Goal: Task Accomplishment & Management: Use online tool/utility

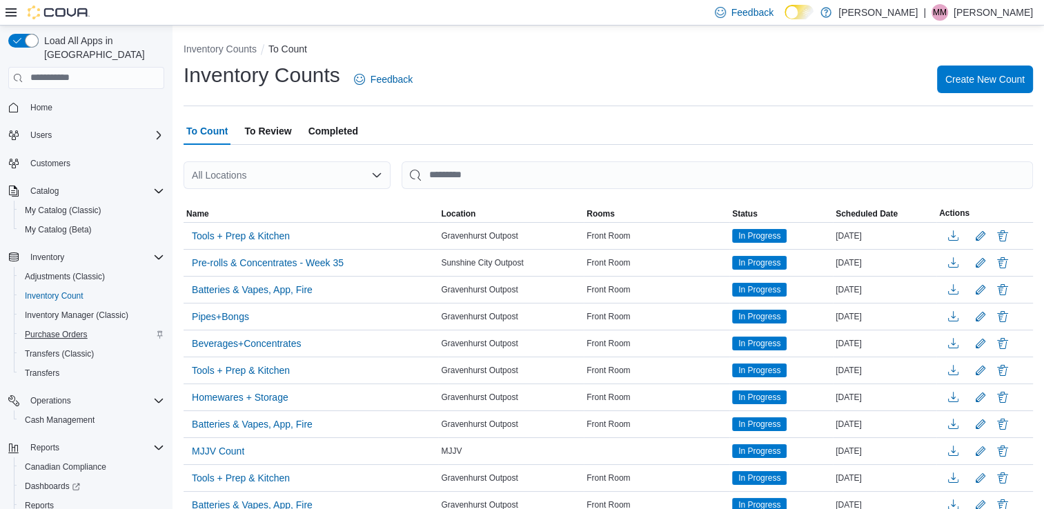
scroll to position [54, 0]
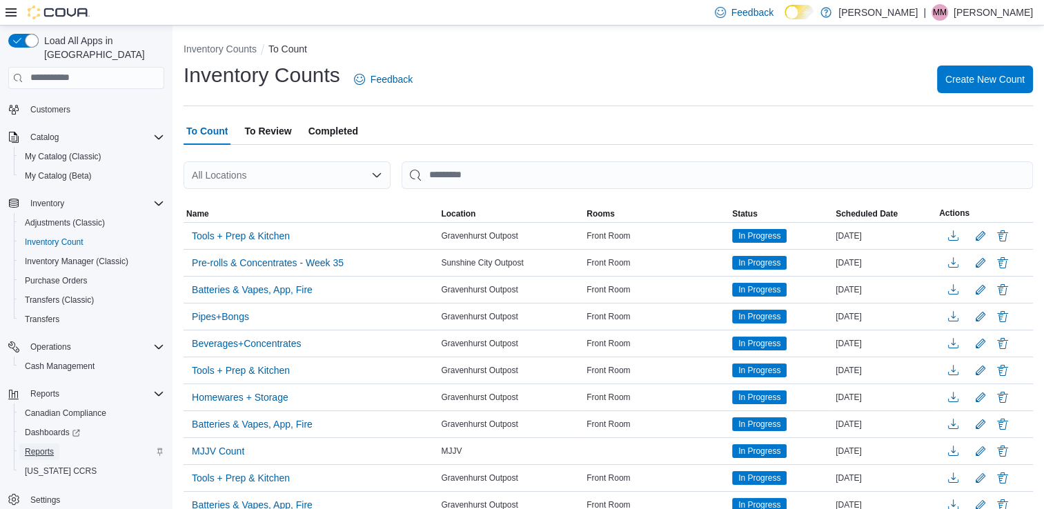
click at [48, 446] on span "Reports" at bounding box center [39, 451] width 29 height 11
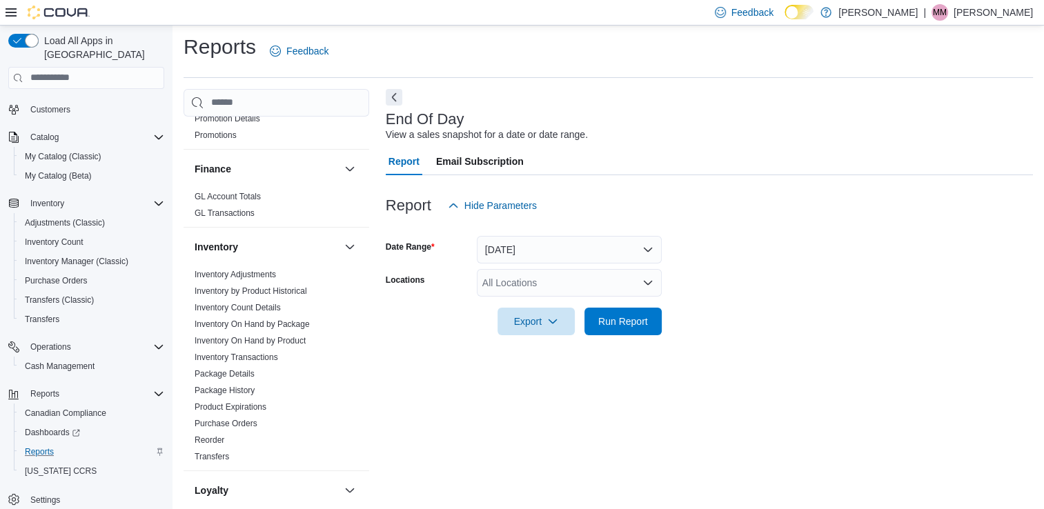
scroll to position [342, 0]
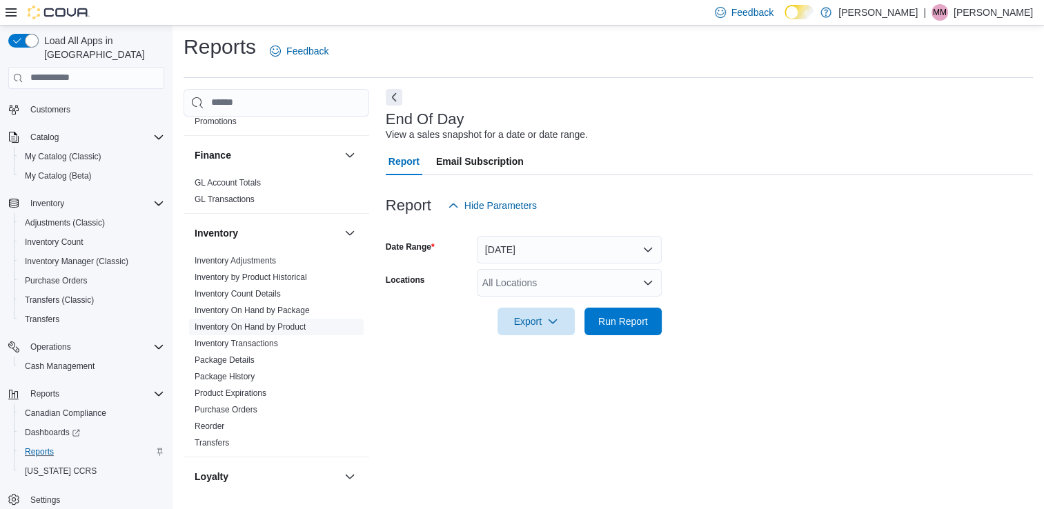
click at [278, 324] on link "Inventory On Hand by Product" at bounding box center [250, 327] width 111 height 10
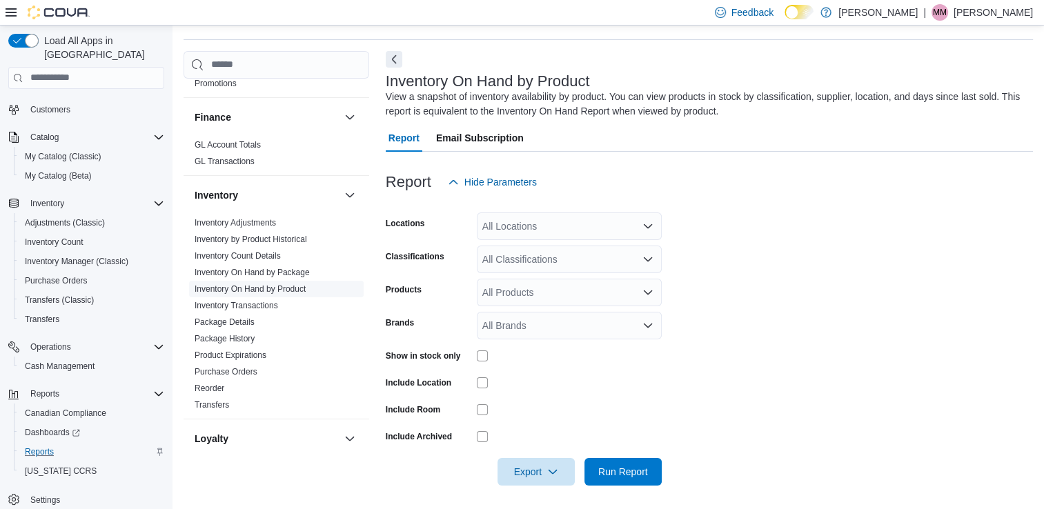
scroll to position [45, 0]
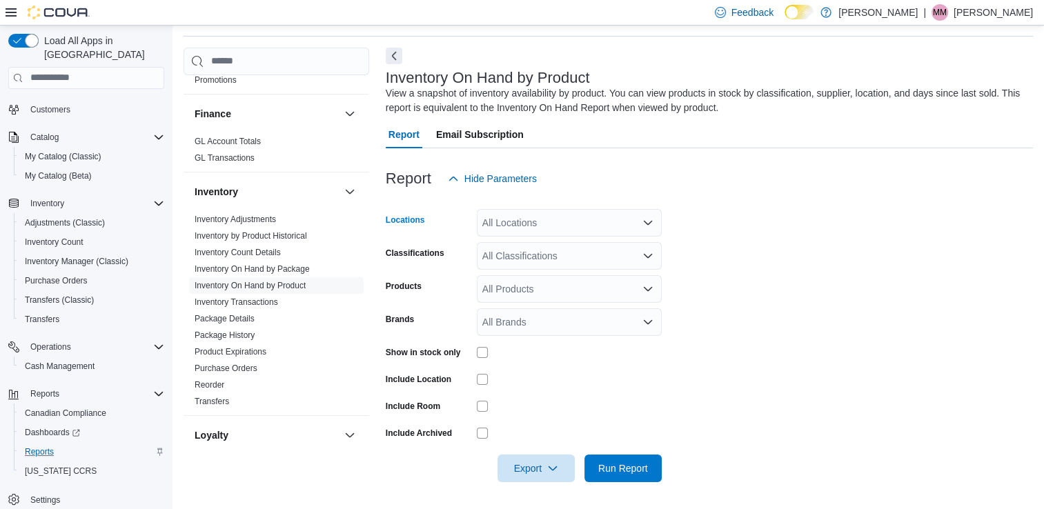
click at [646, 222] on icon "Open list of options" at bounding box center [648, 223] width 8 height 4
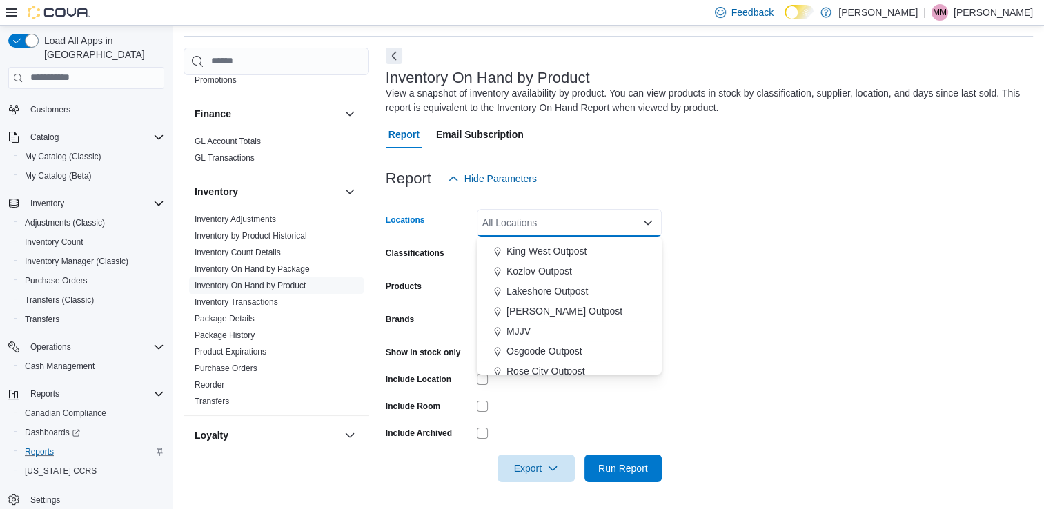
scroll to position [258, 0]
click at [552, 271] on span "Kozlov Outpost" at bounding box center [540, 269] width 66 height 14
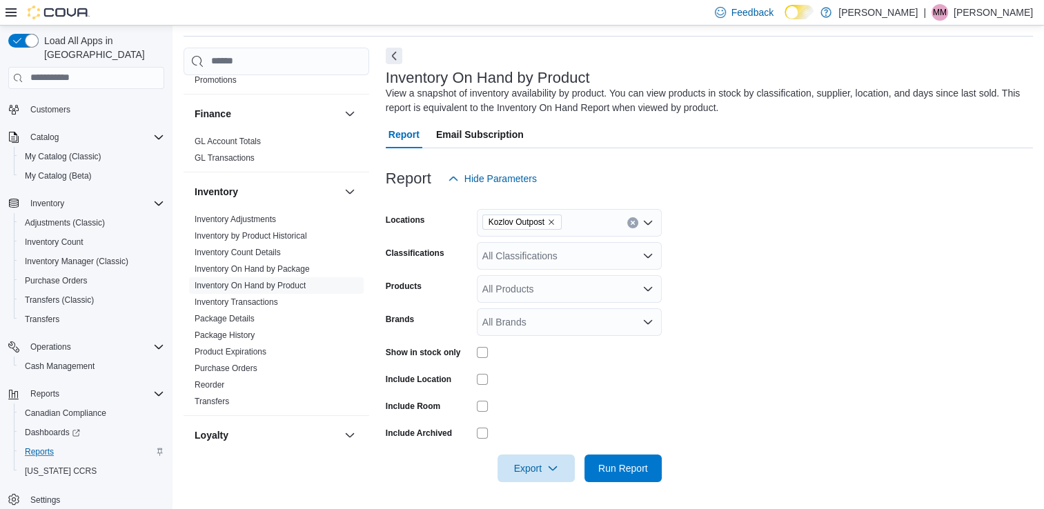
click at [694, 266] on form "Locations Kozlov Outpost Classifications All Classifications Products All Produ…" at bounding box center [709, 338] width 647 height 290
click at [656, 257] on div "All Classifications" at bounding box center [569, 256] width 185 height 28
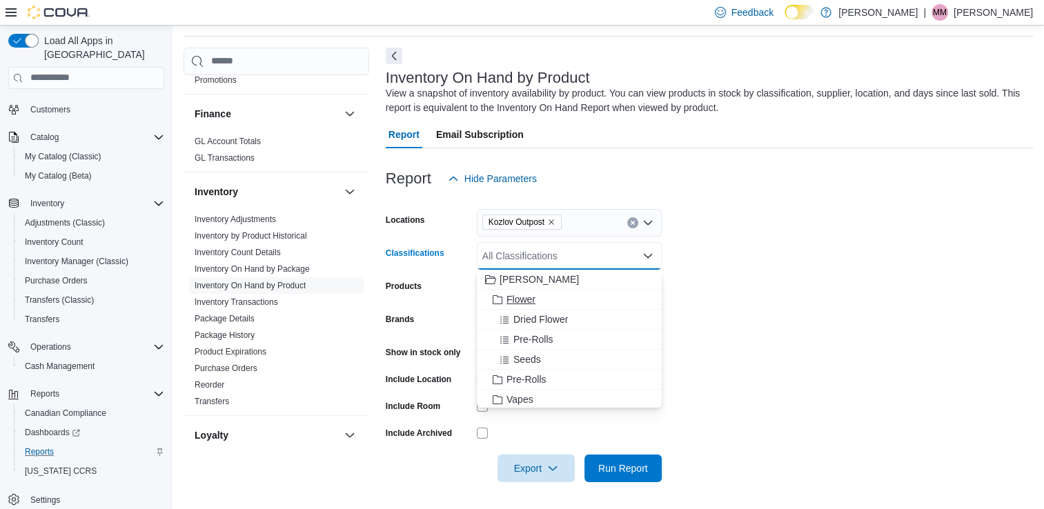
click at [555, 296] on div "Flower" at bounding box center [569, 300] width 168 height 14
click at [536, 354] on span "Pre-Rolls" at bounding box center [527, 360] width 40 height 14
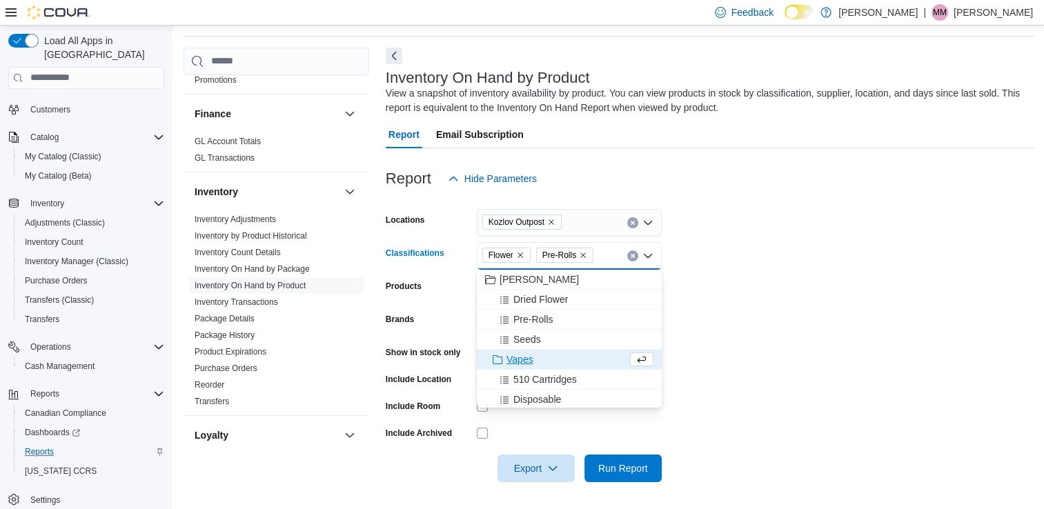
click at [536, 354] on div "Vapes" at bounding box center [556, 360] width 142 height 14
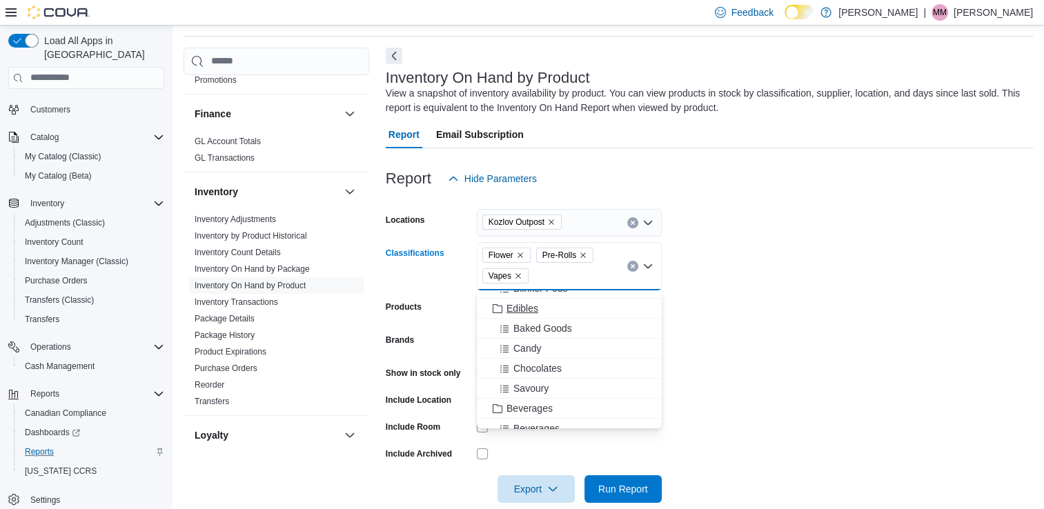
scroll to position [127, 0]
click at [529, 327] on span "Edibles" at bounding box center [523, 333] width 32 height 14
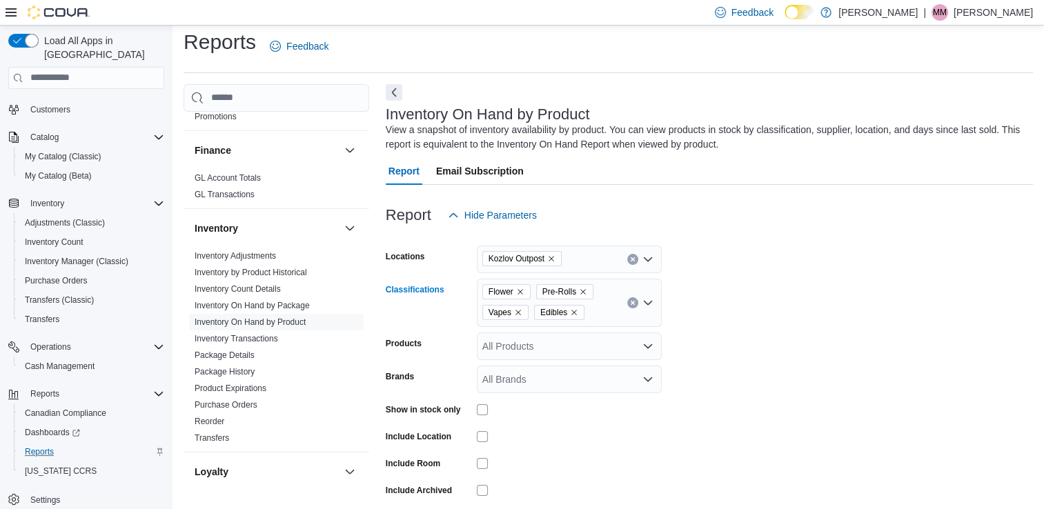
scroll to position [26, 0]
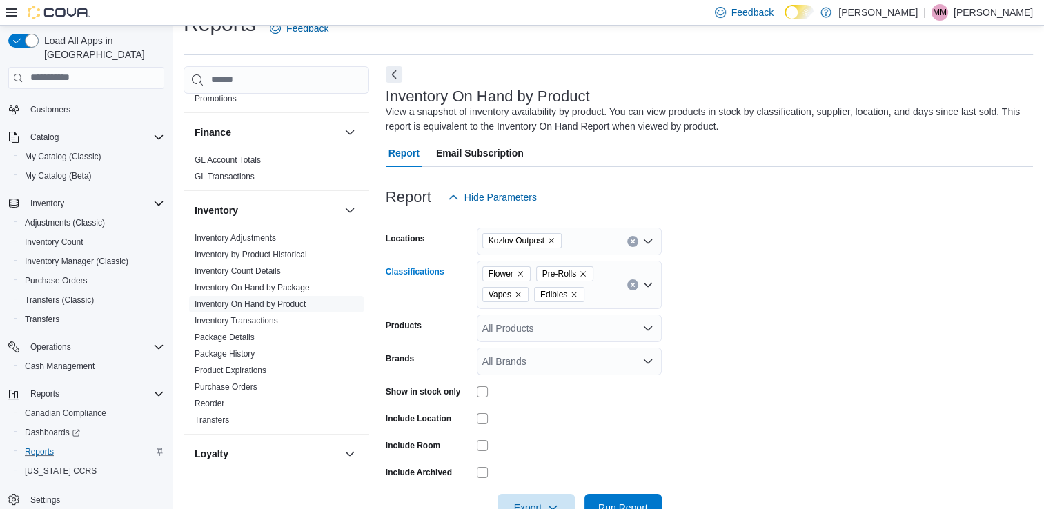
click at [596, 297] on div "Flower Pre-Rolls Vapes Edibles" at bounding box center [569, 285] width 185 height 48
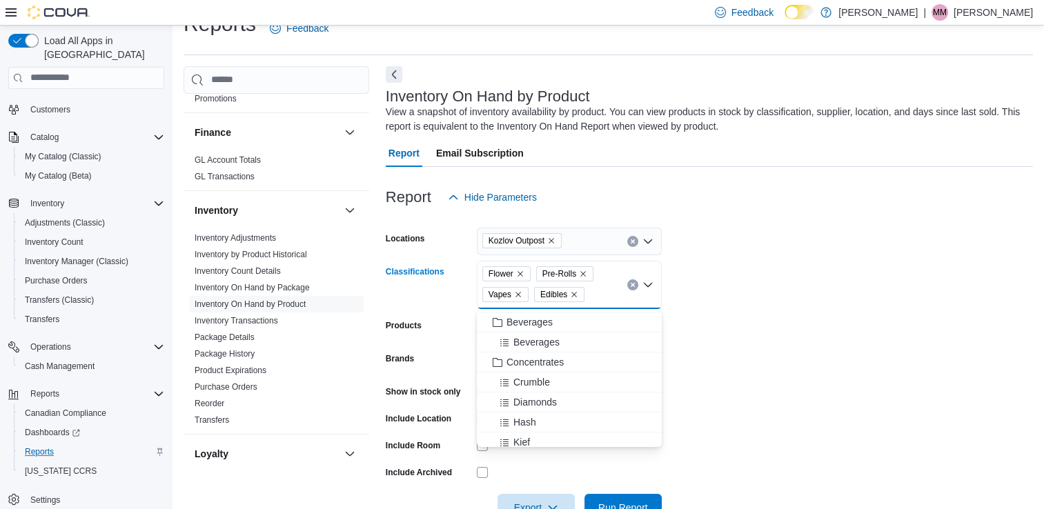
scroll to position [237, 0]
click at [556, 363] on span "Concentrates" at bounding box center [535, 362] width 57 height 14
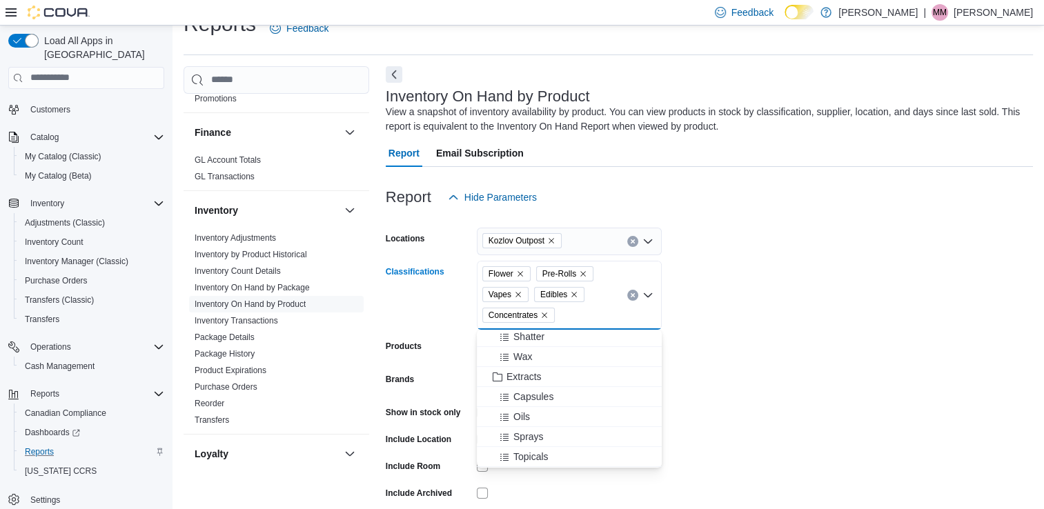
scroll to position [414, 0]
click at [556, 363] on div "Extracts" at bounding box center [569, 366] width 168 height 14
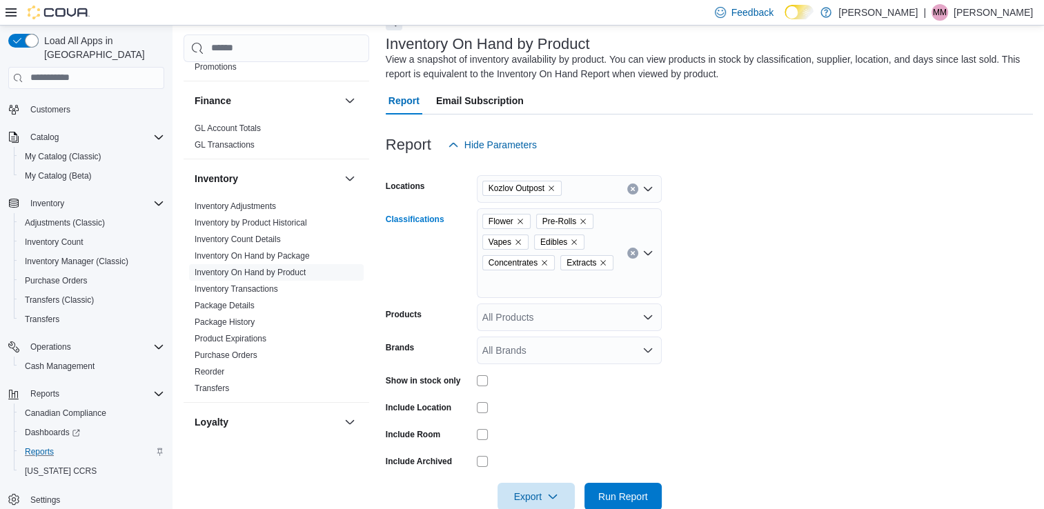
scroll to position [86, 0]
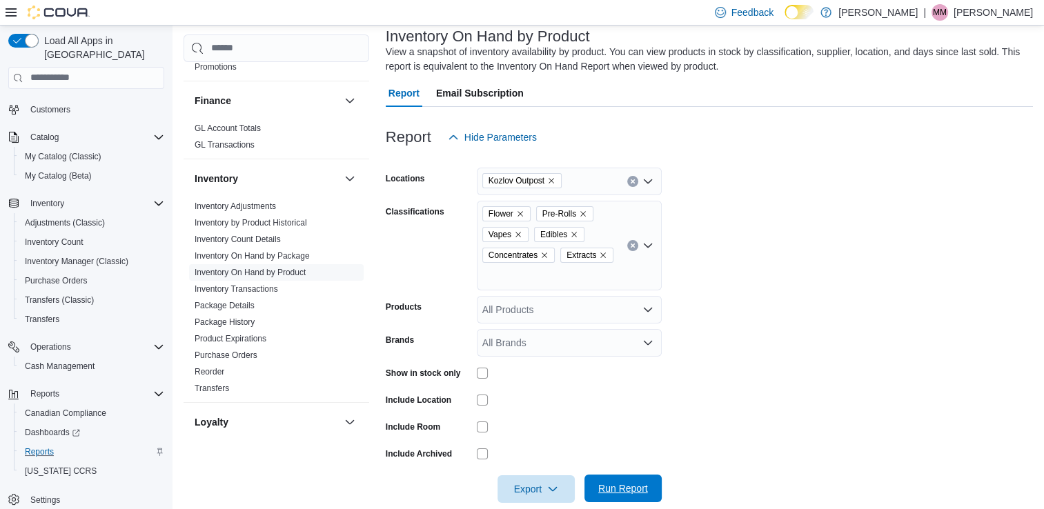
click at [600, 475] on span "Run Report" at bounding box center [623, 489] width 61 height 28
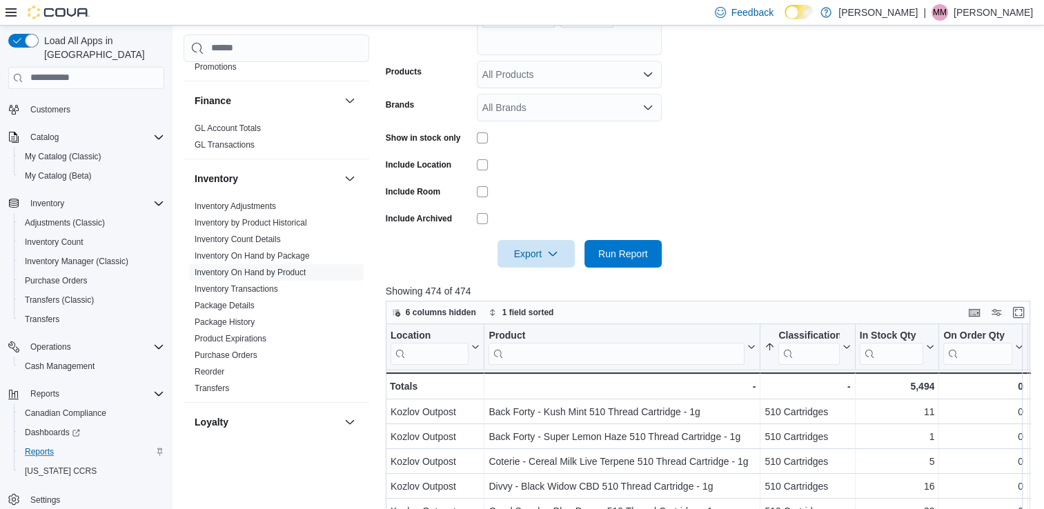
scroll to position [321, 0]
click at [535, 240] on span "Export" at bounding box center [536, 254] width 61 height 28
click at [534, 256] on span "Export to Excel" at bounding box center [538, 261] width 62 height 11
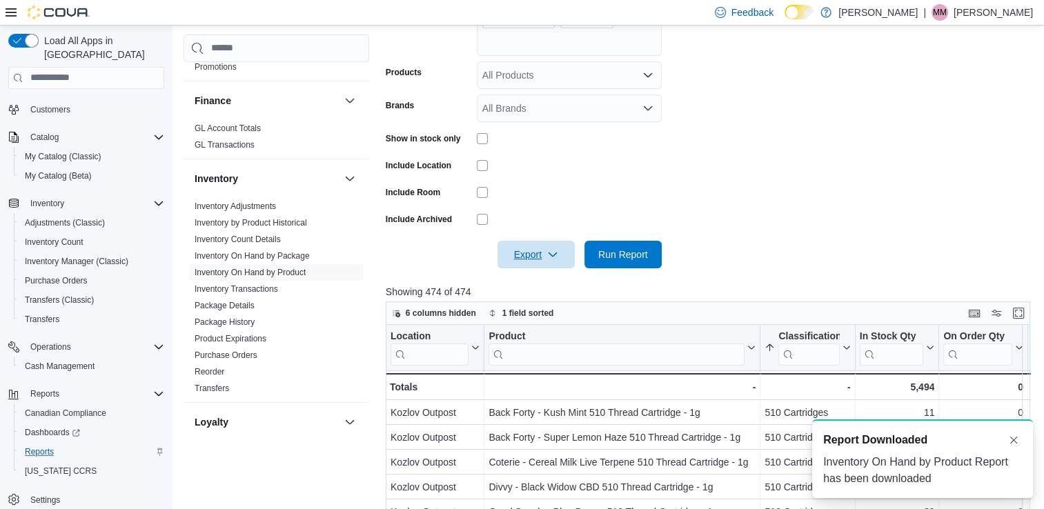
scroll to position [0, 0]
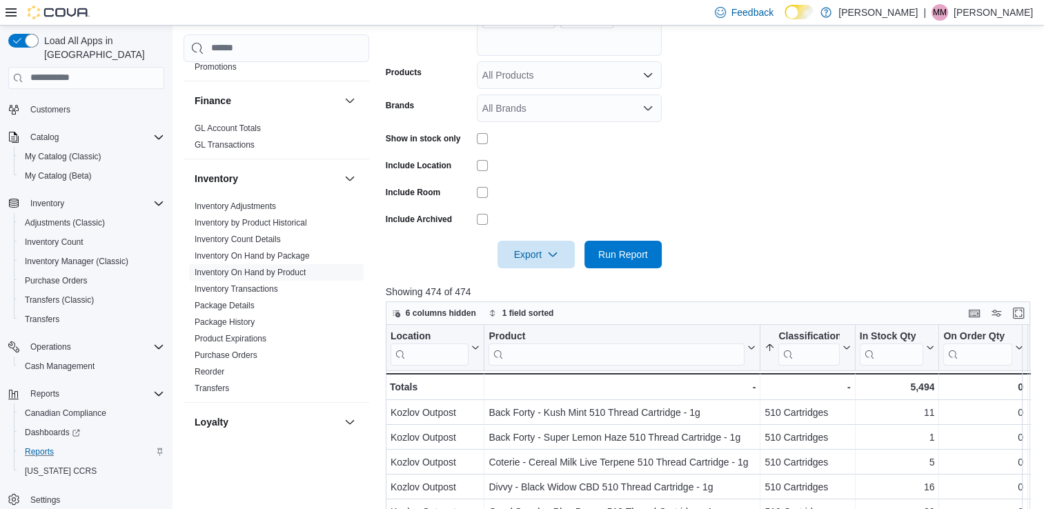
click at [843, 145] on form "Locations Kozlov Outpost Classifications Flower Pre-Rolls Vapes Edibles Concent…" at bounding box center [711, 92] width 651 height 352
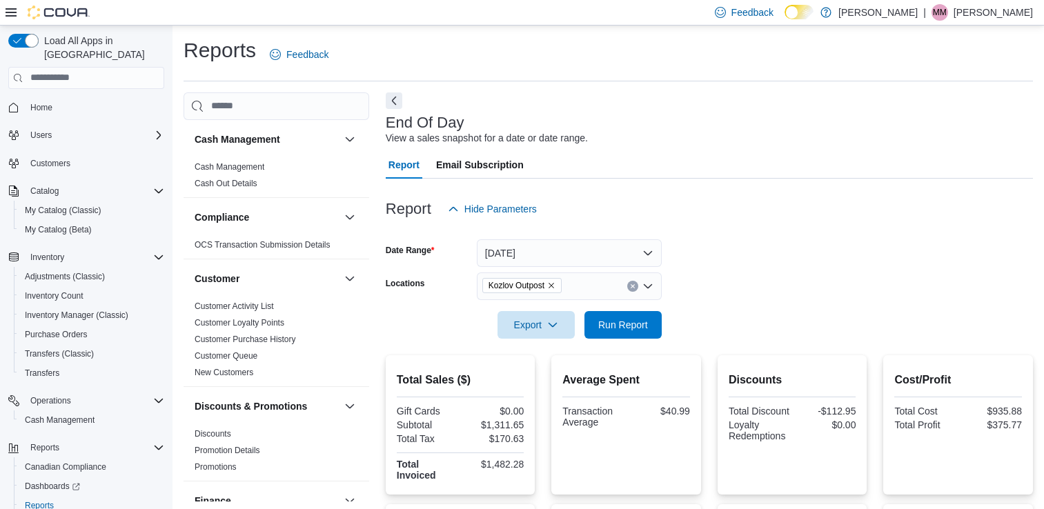
scroll to position [3, 0]
